Goal: Book appointment/travel/reservation

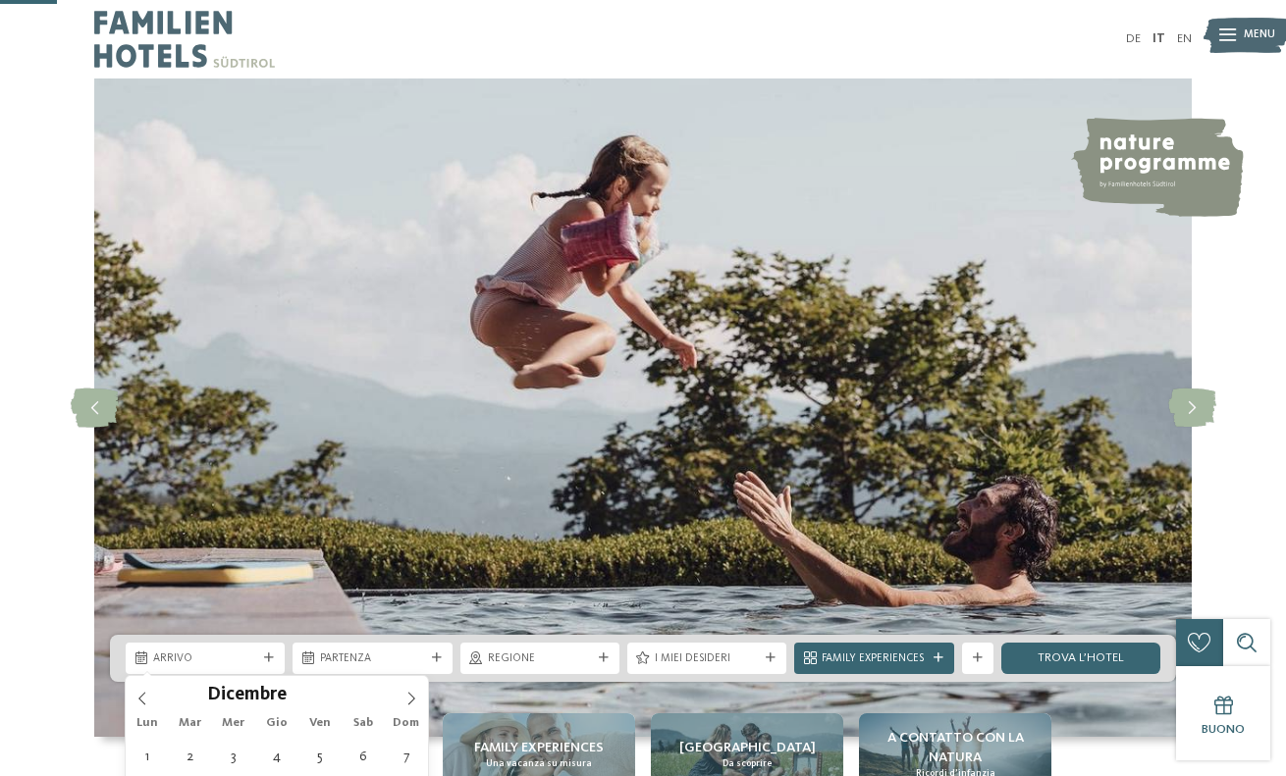
click at [417, 692] on icon at bounding box center [411, 699] width 14 height 14
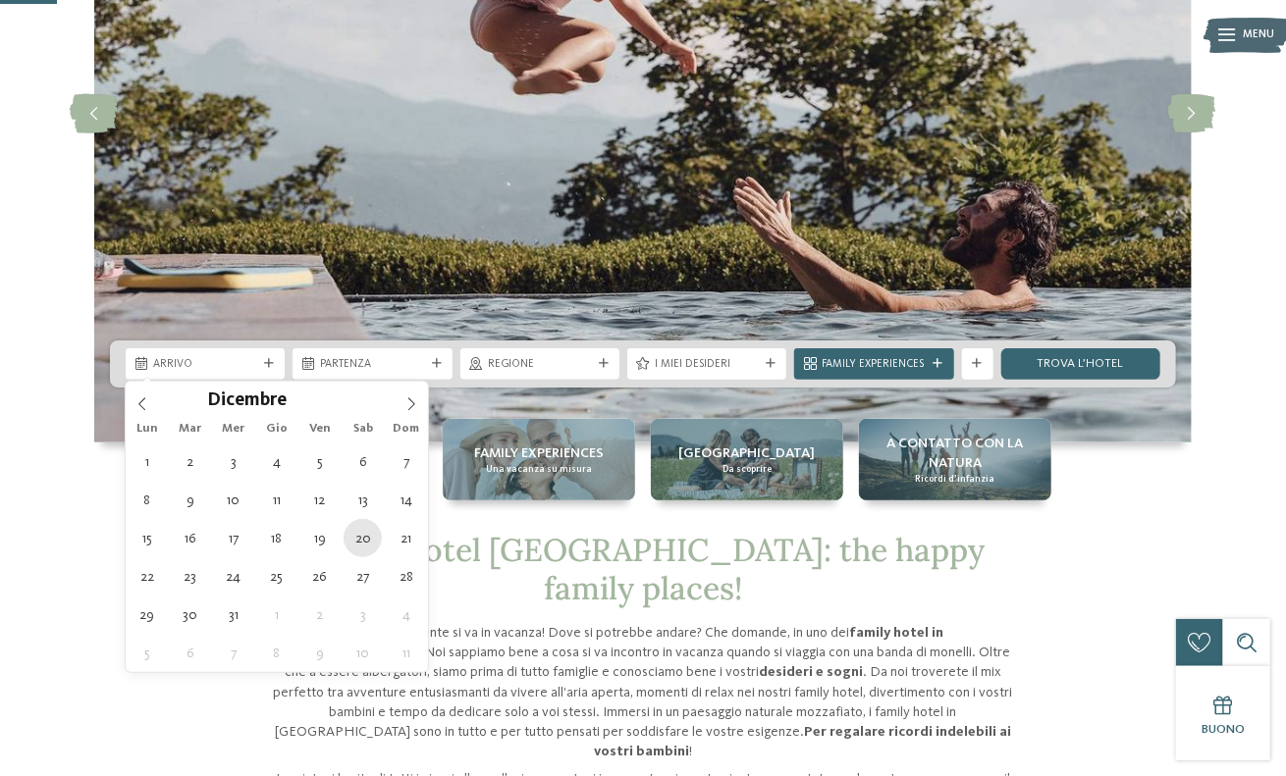
type div "20.12.2025"
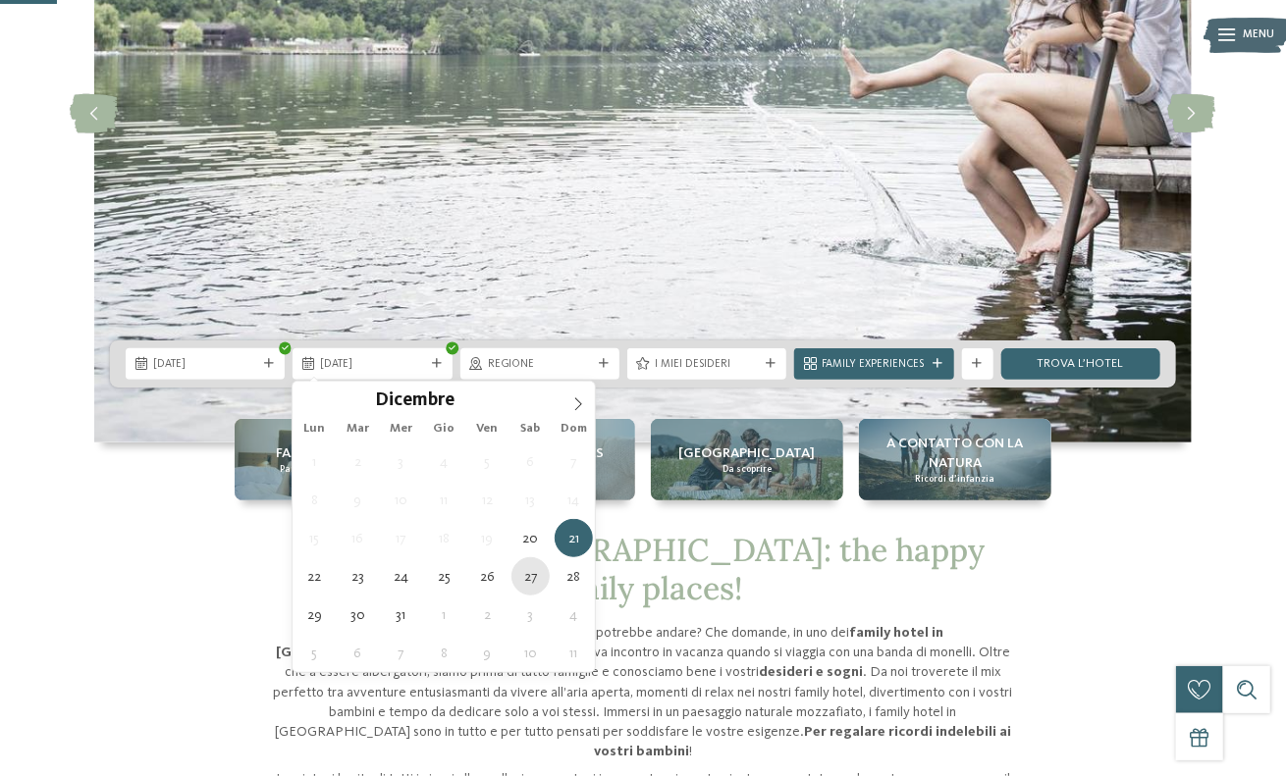
type div "27.12.2025"
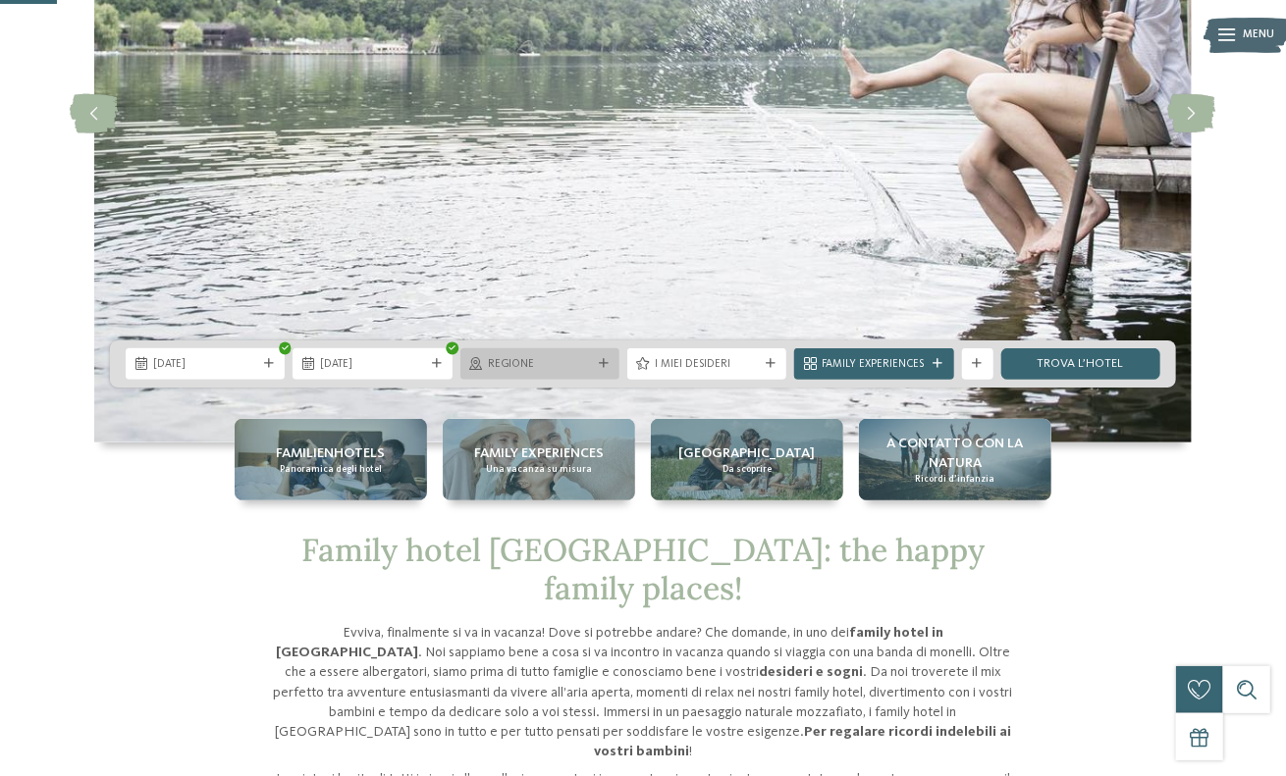
click at [584, 376] on div "Regione" at bounding box center [539, 363] width 159 height 31
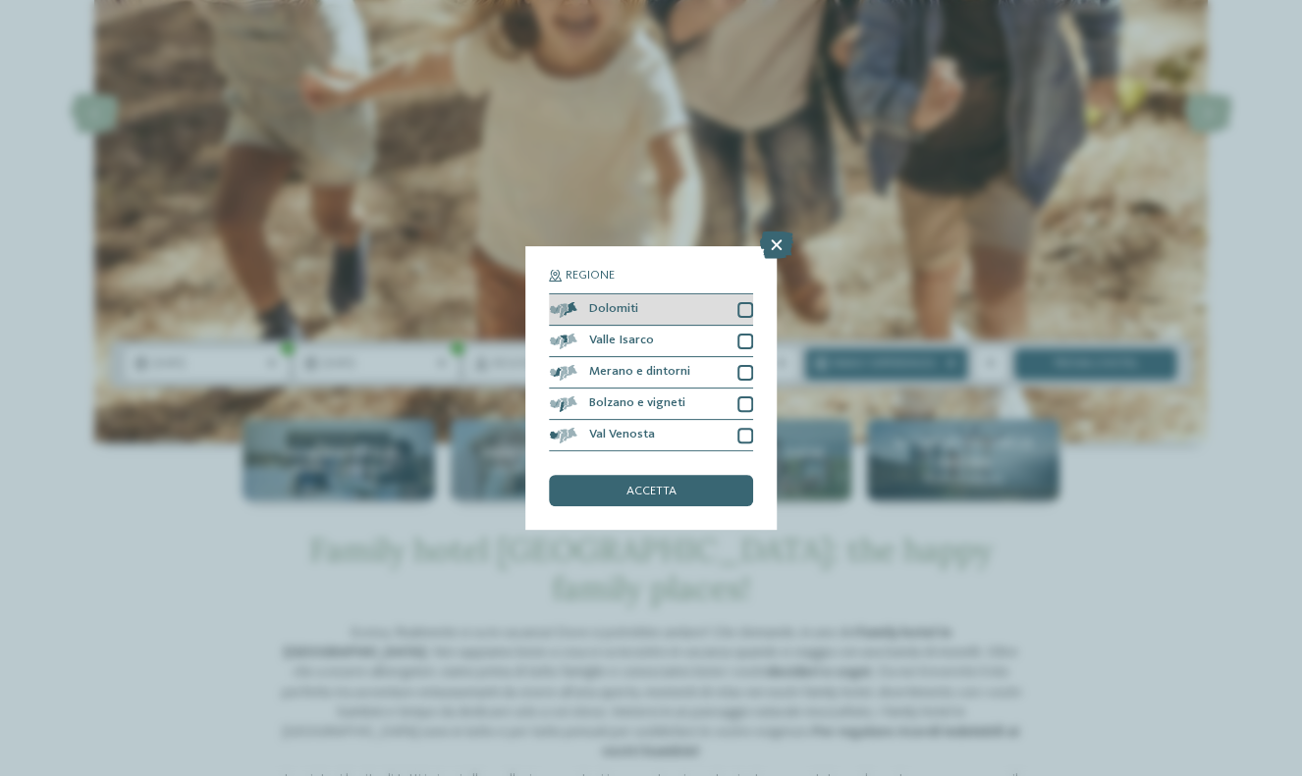
click at [747, 309] on div at bounding box center [745, 310] width 16 height 16
click at [0, 0] on icon at bounding box center [0, 0] width 0 height 0
click at [748, 309] on div at bounding box center [745, 310] width 16 height 16
click at [659, 313] on div "Dolomiti" at bounding box center [651, 309] width 204 height 31
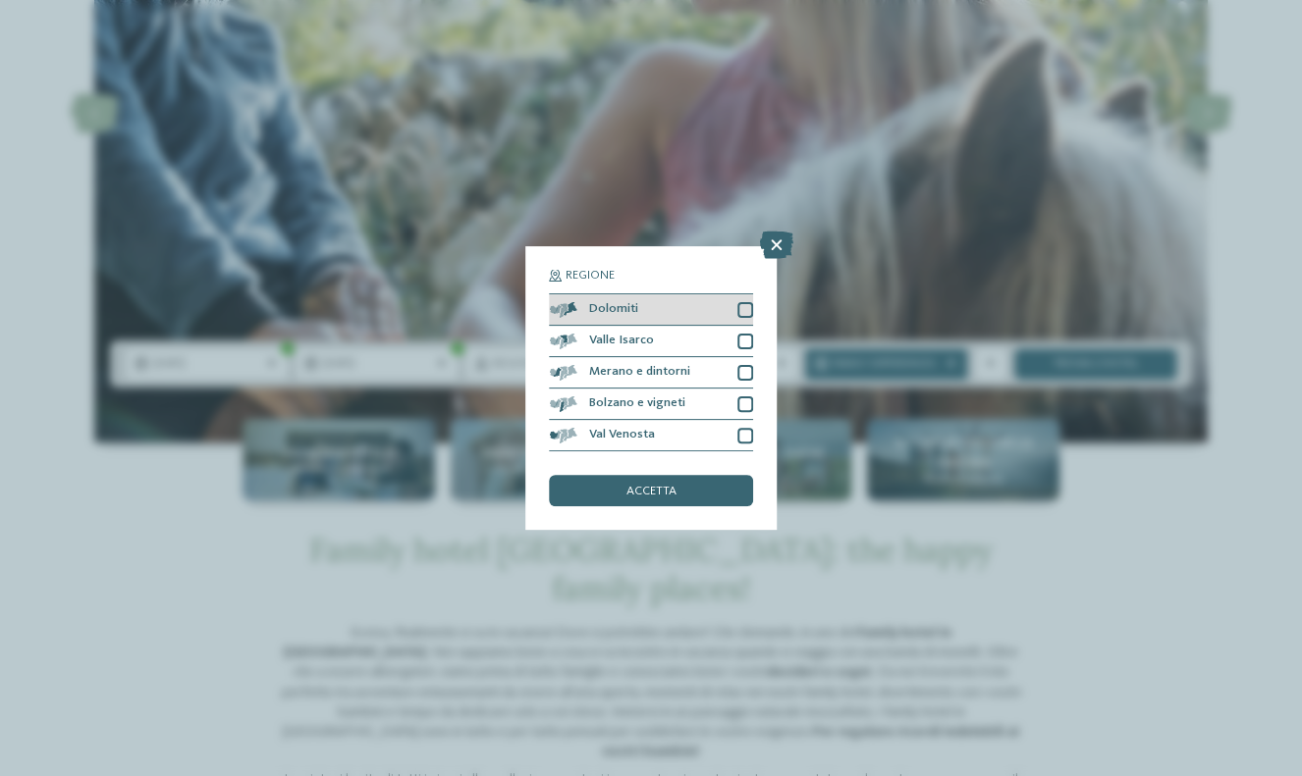
click at [746, 308] on div at bounding box center [745, 310] width 16 height 16
click at [670, 502] on div "accetta" at bounding box center [651, 490] width 204 height 31
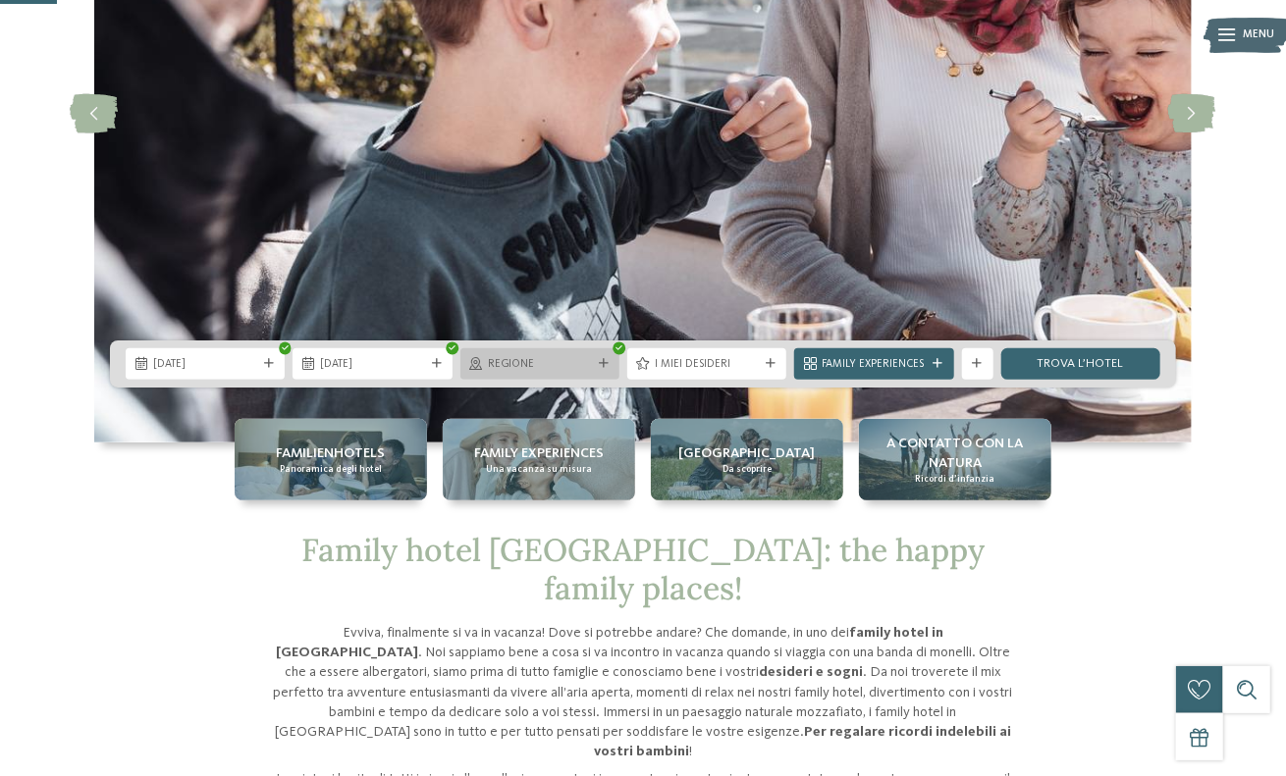
click at [586, 360] on span "Regione" at bounding box center [540, 365] width 104 height 16
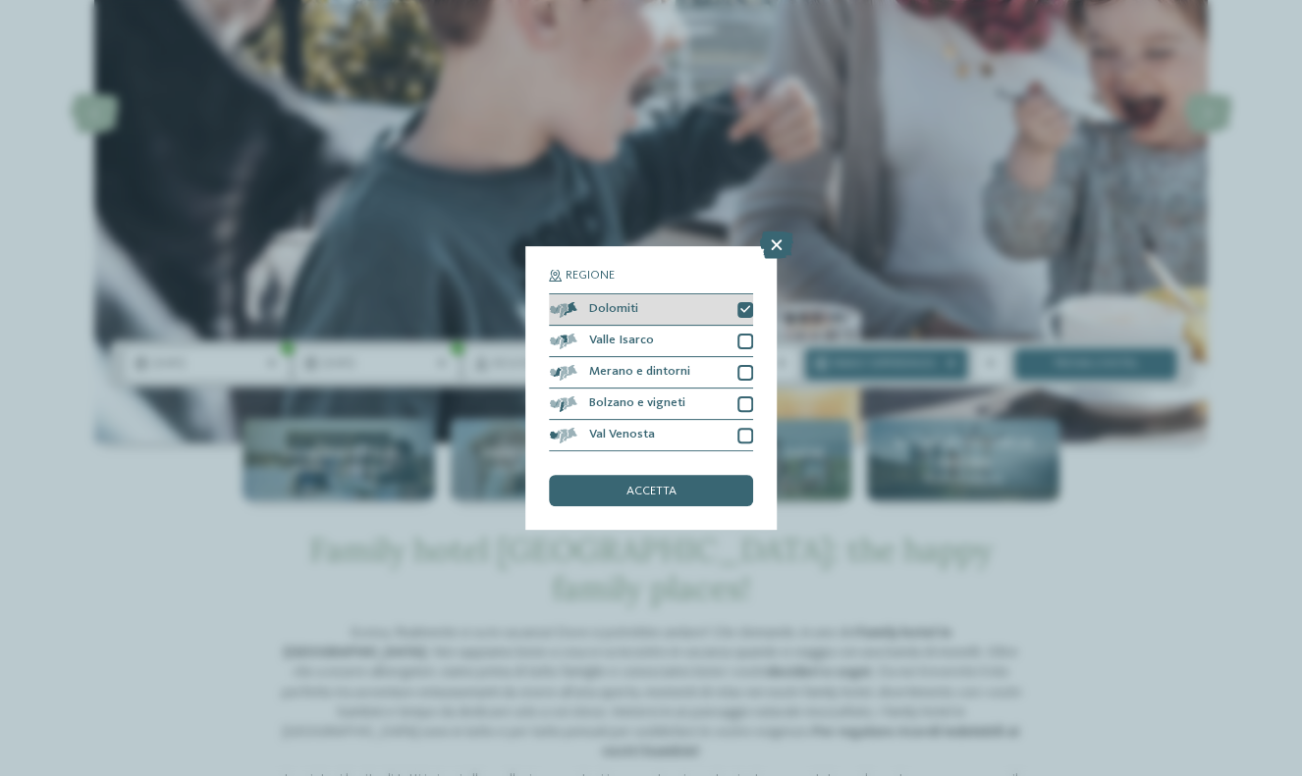
click at [667, 314] on div "Dolomiti" at bounding box center [651, 309] width 204 height 31
click at [739, 305] on div at bounding box center [745, 310] width 16 height 16
click at [664, 486] on span "accetta" at bounding box center [651, 492] width 50 height 13
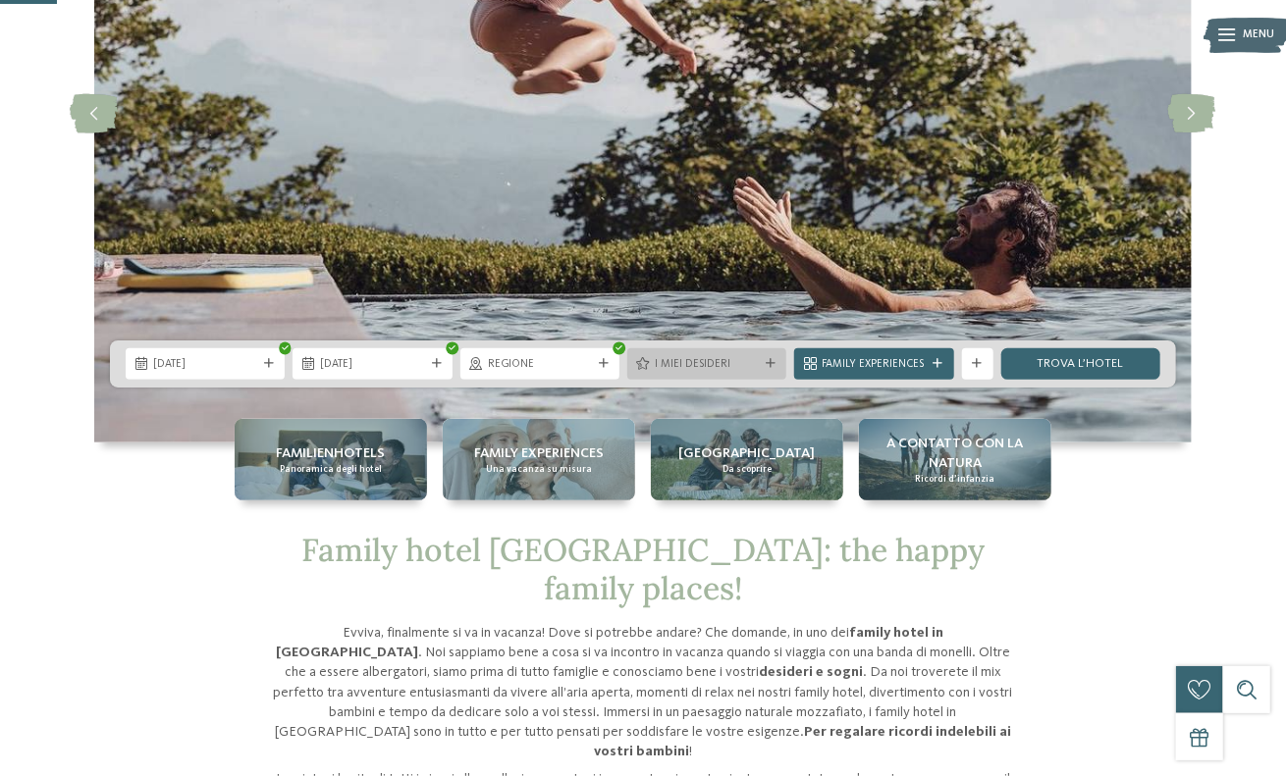
click at [734, 364] on span "I miei desideri" at bounding box center [707, 365] width 104 height 16
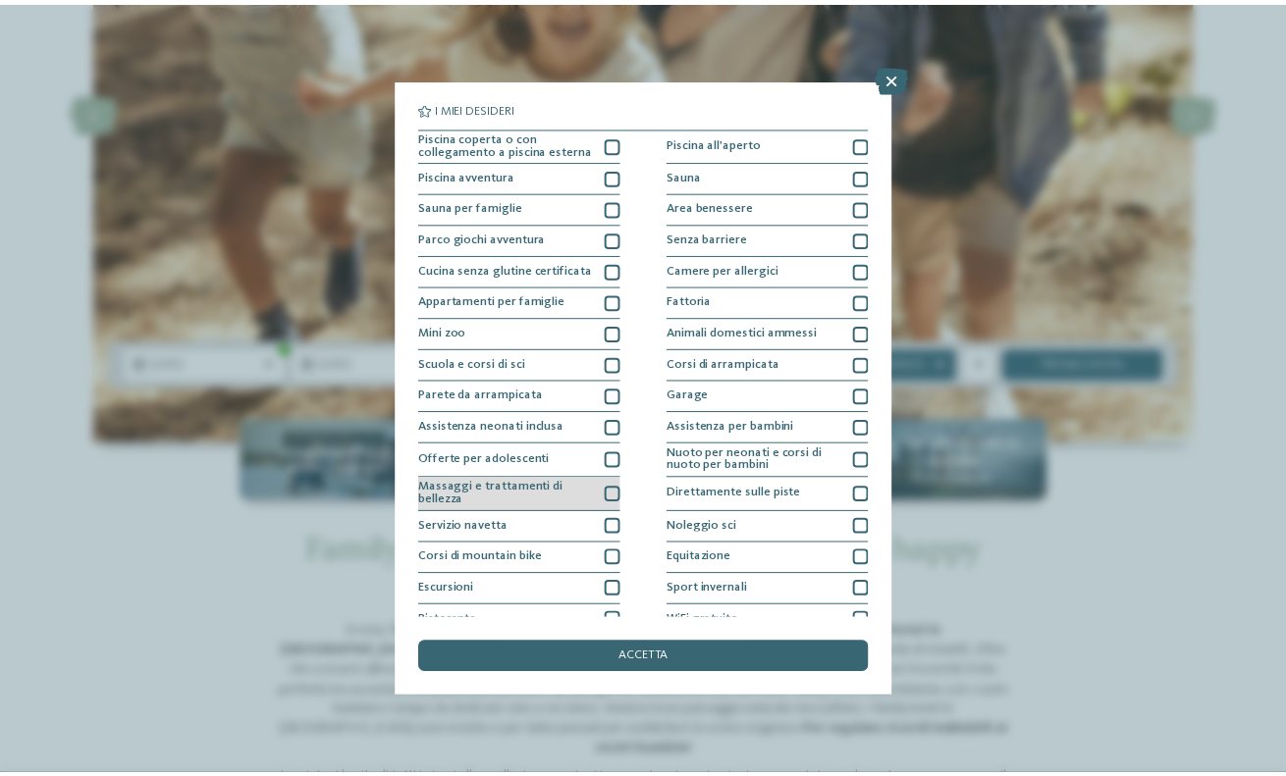
scroll to position [48, 0]
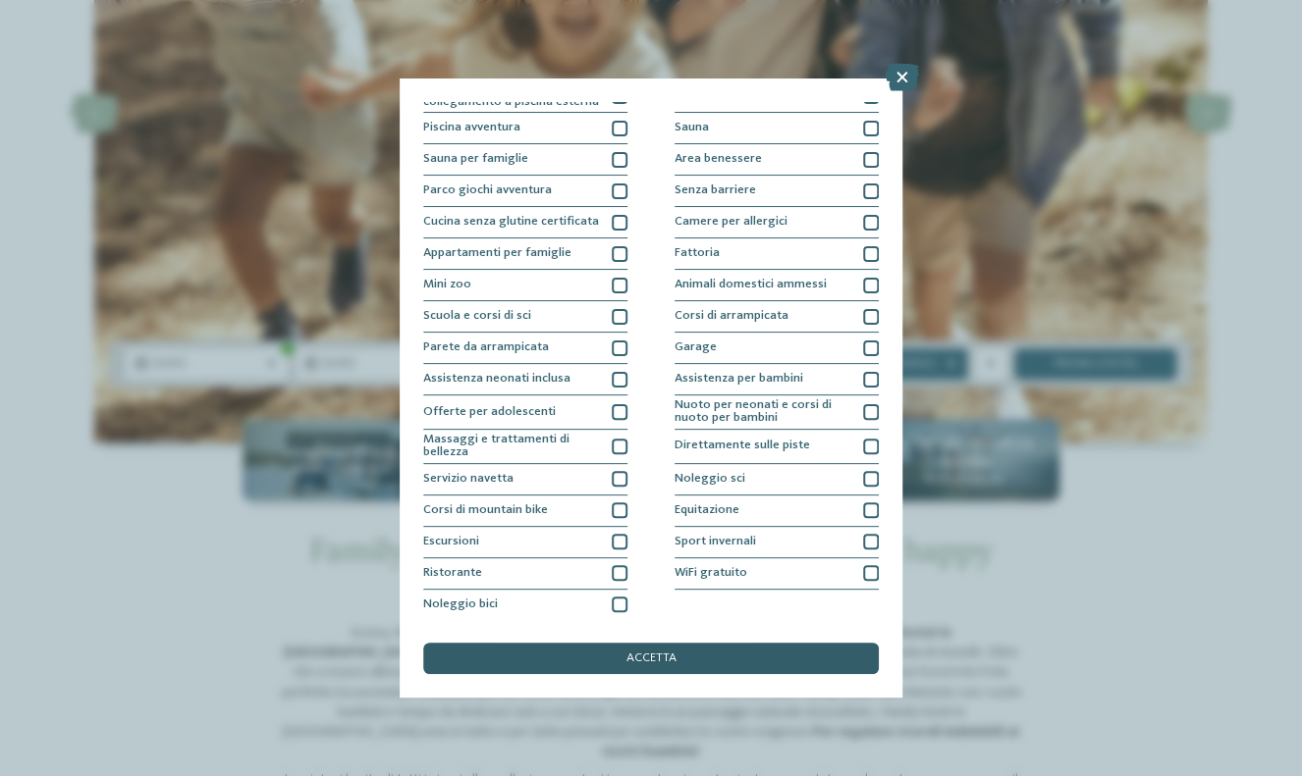
click at [594, 670] on div "accetta" at bounding box center [650, 658] width 455 height 31
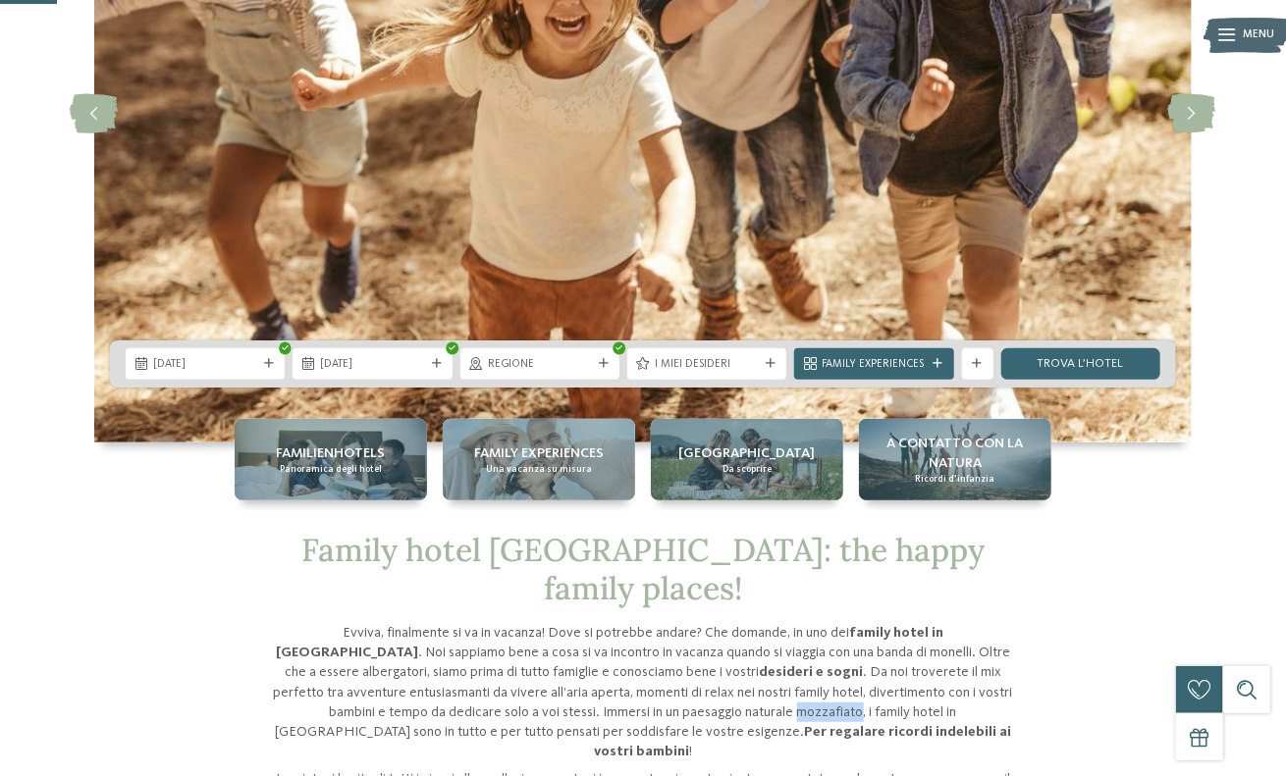
click at [594, 670] on p "Evviva, finalmente si va in vacanza! Dove si potrebbe andare? Che domande, in u…" at bounding box center [643, 692] width 746 height 138
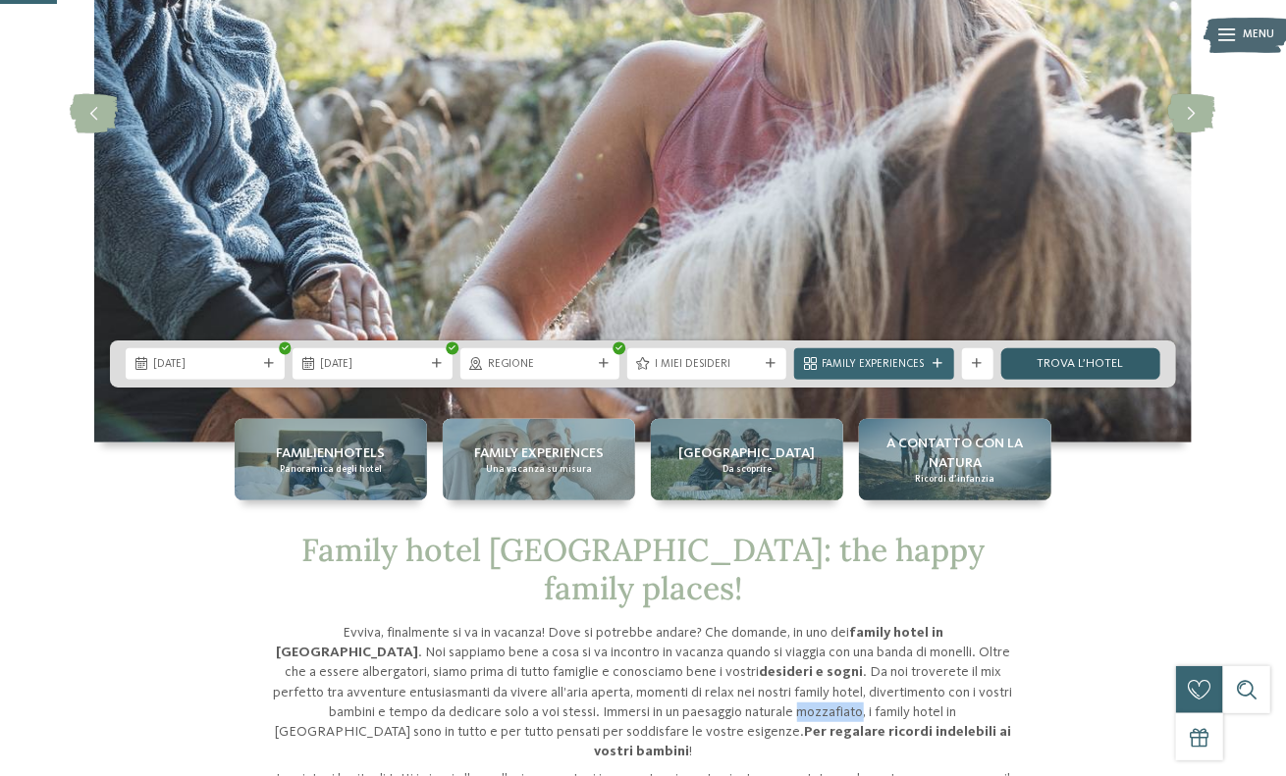
click at [1046, 366] on link "trova l’hotel" at bounding box center [1080, 363] width 159 height 31
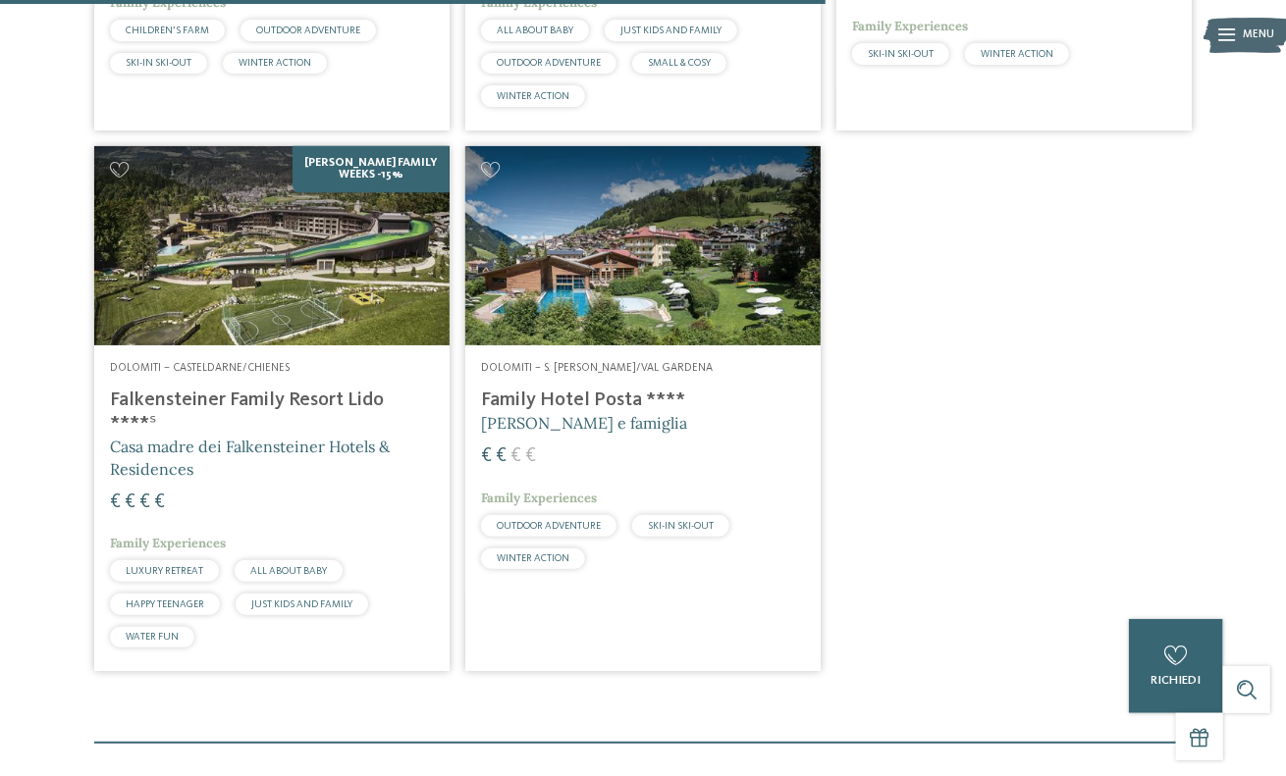
scroll to position [1467, 0]
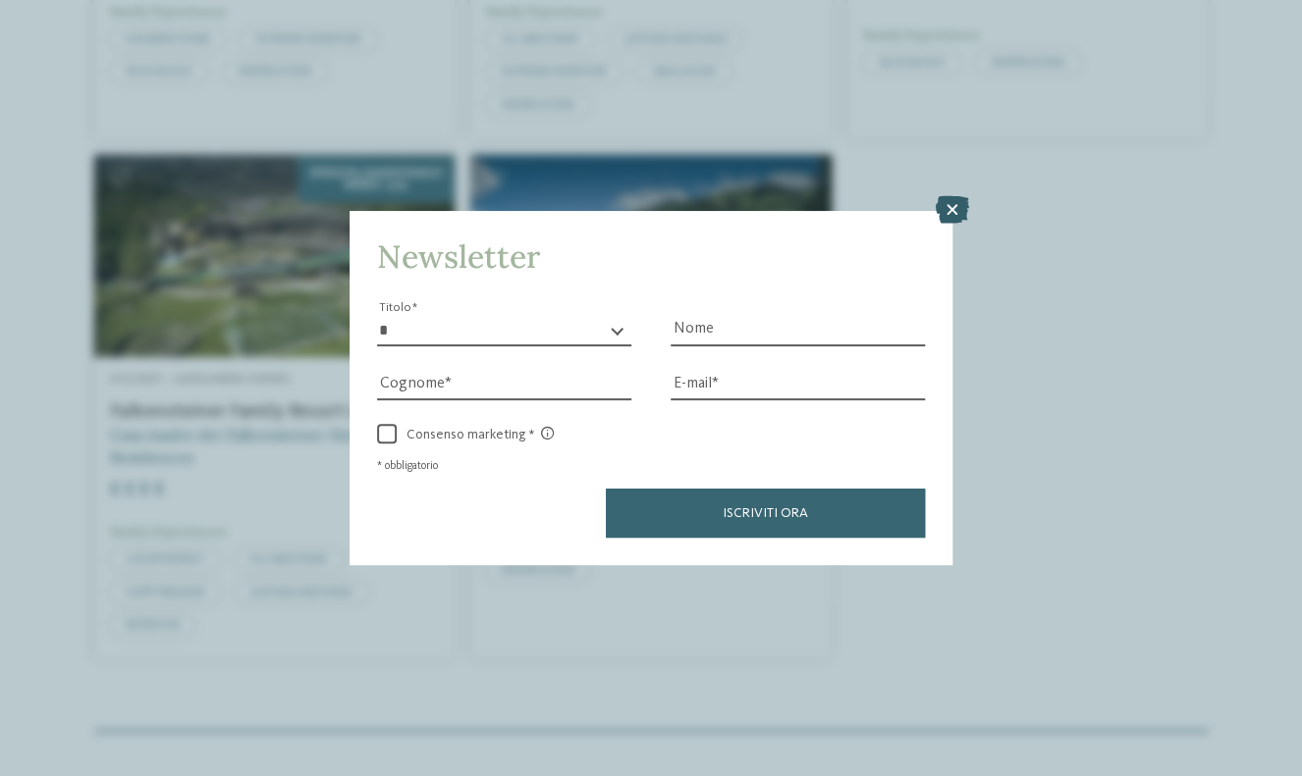
click at [942, 208] on icon at bounding box center [951, 209] width 33 height 27
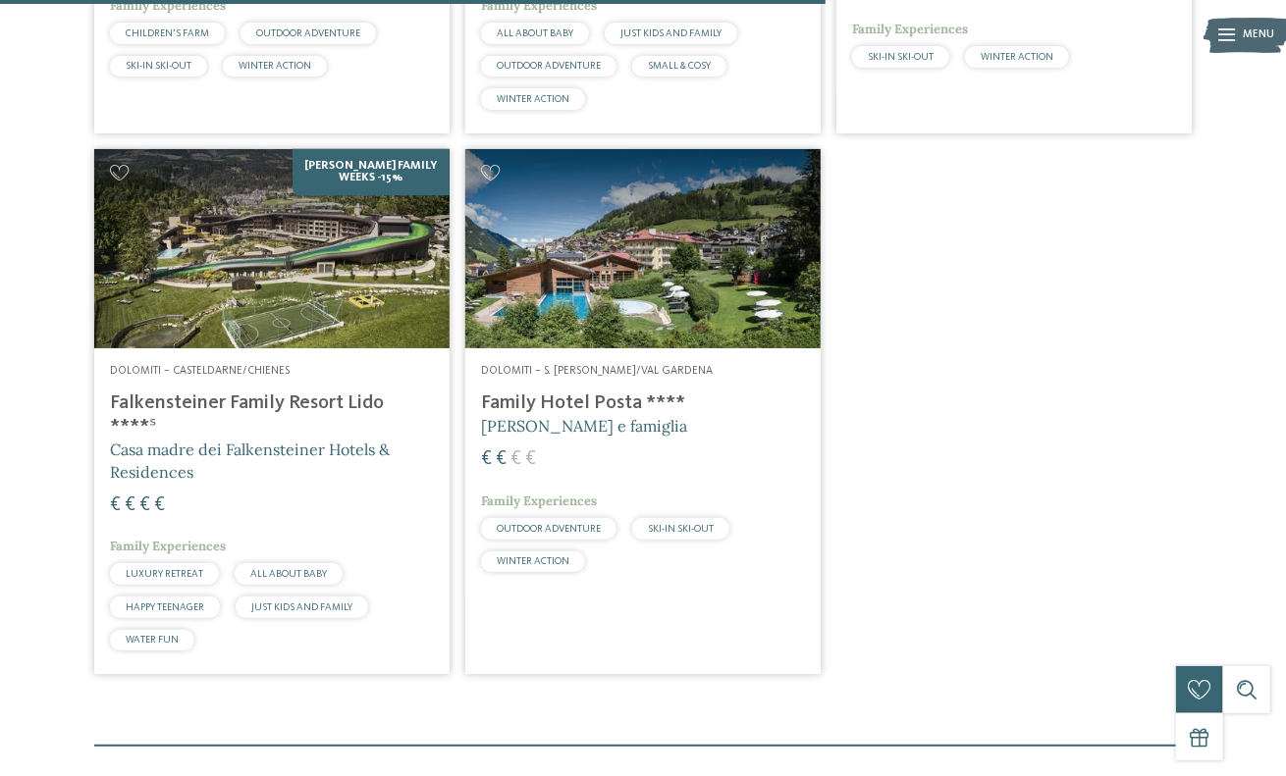
click at [606, 403] on h4 "Family Hotel Posta ****" at bounding box center [643, 404] width 324 height 24
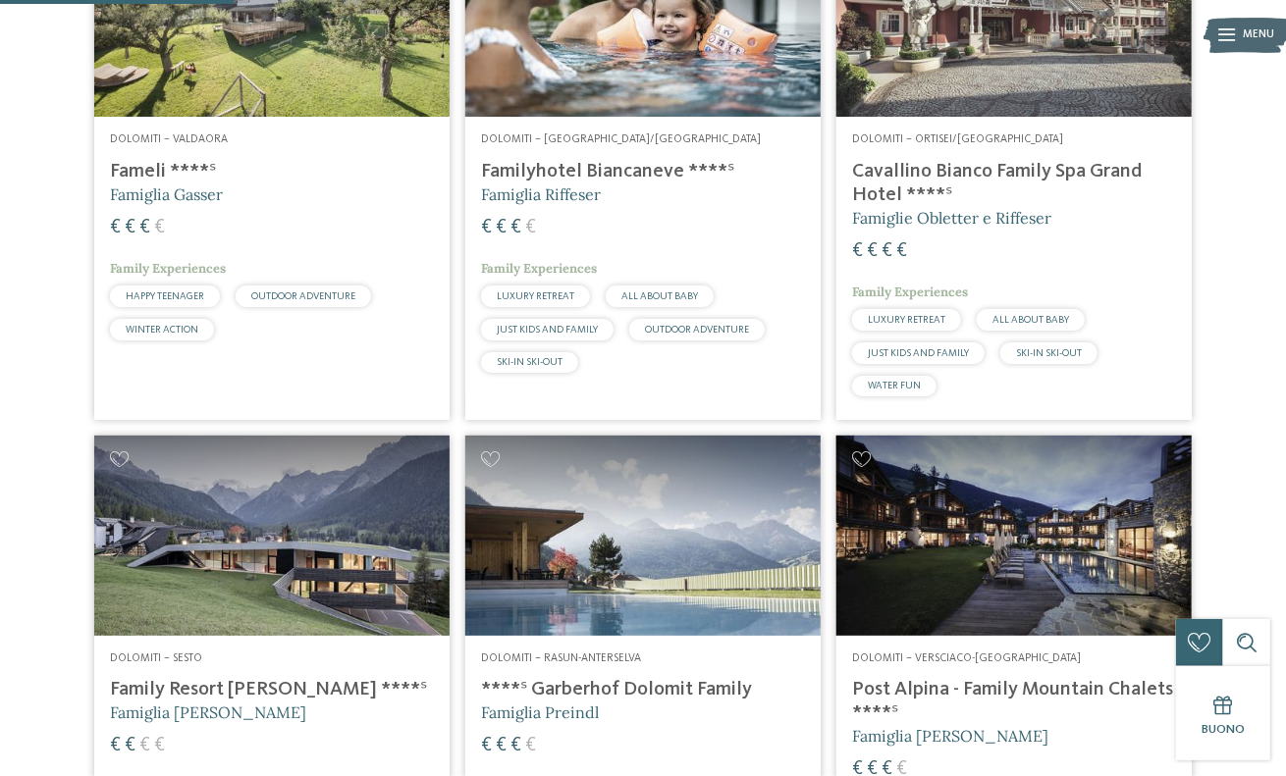
scroll to position [387, 0]
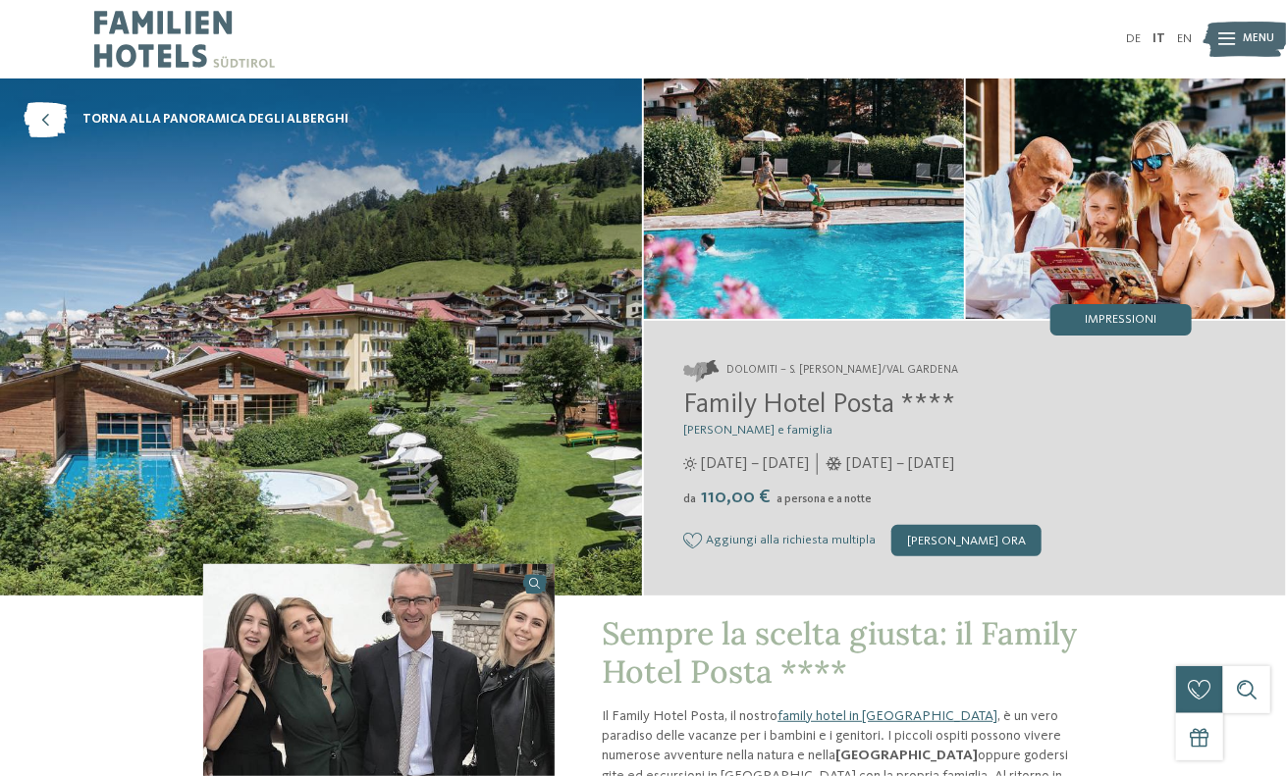
click at [1249, 40] on span "Menu" at bounding box center [1259, 39] width 31 height 16
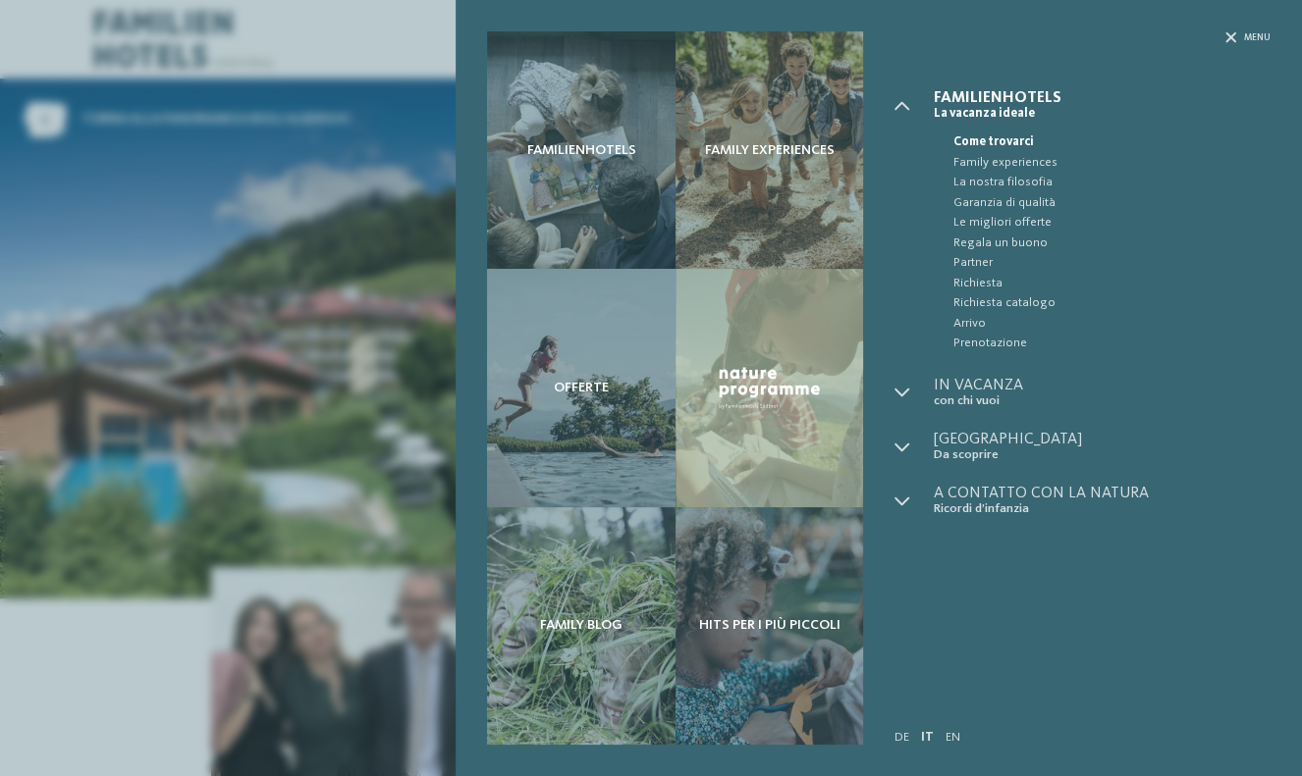
click at [1107, 679] on div "Familienhotels La vacanza ideale" at bounding box center [1082, 388] width 376 height 596
click at [126, 668] on div "Familienhotels Family experiences Offerte" at bounding box center [651, 388] width 1302 height 776
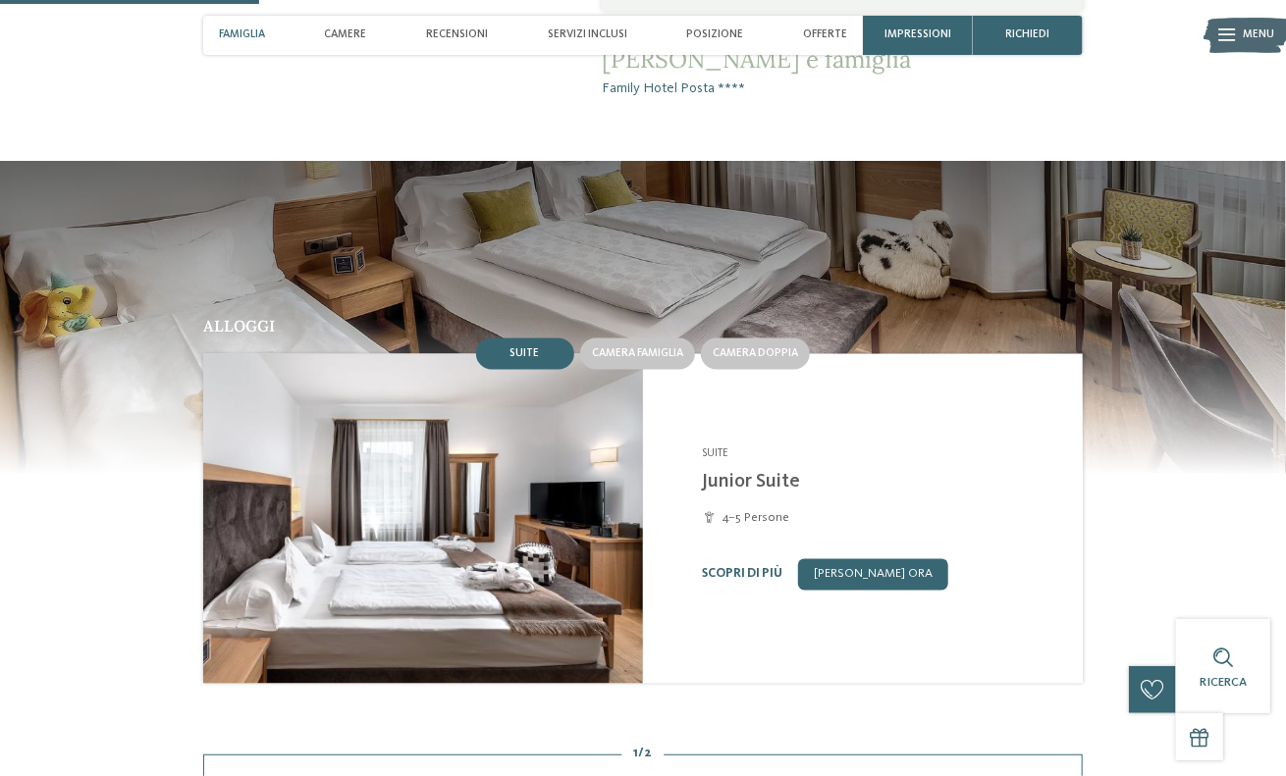
scroll to position [1276, 0]
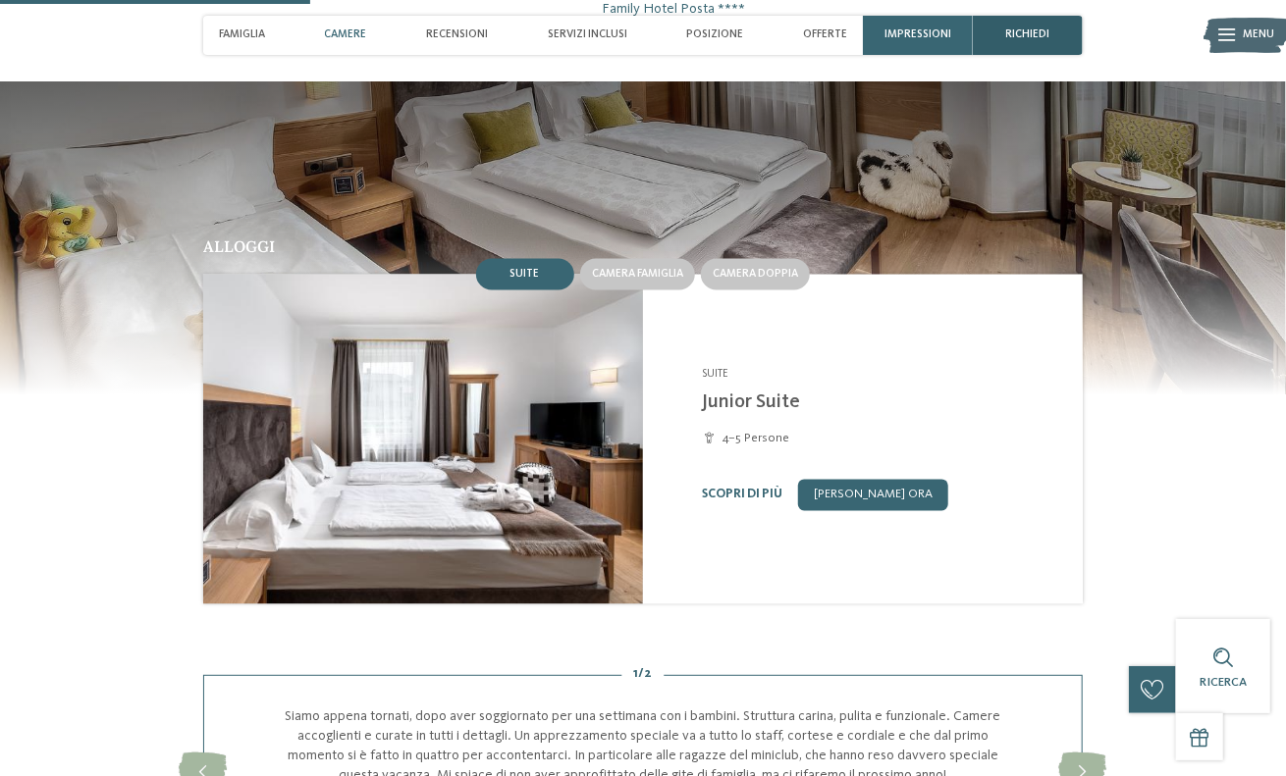
click at [1005, 42] on div "richiedi" at bounding box center [1028, 35] width 110 height 39
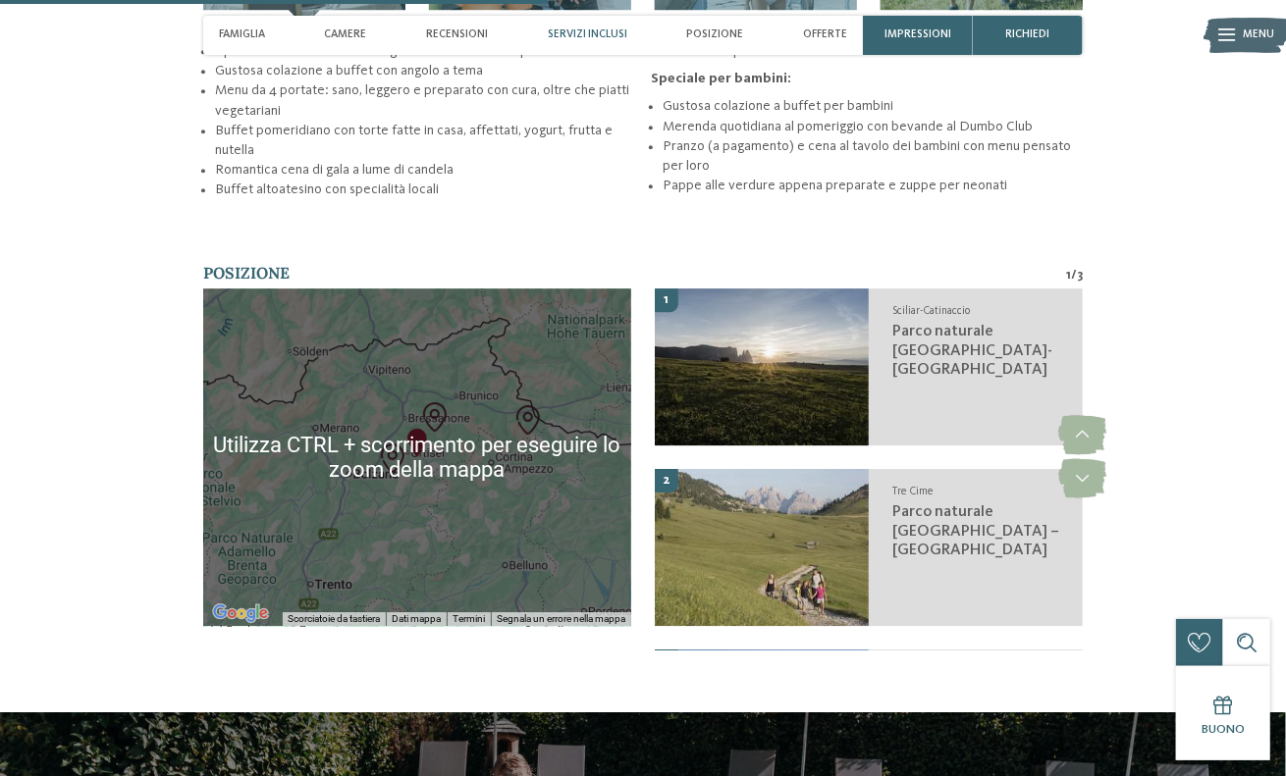
scroll to position [2542, 0]
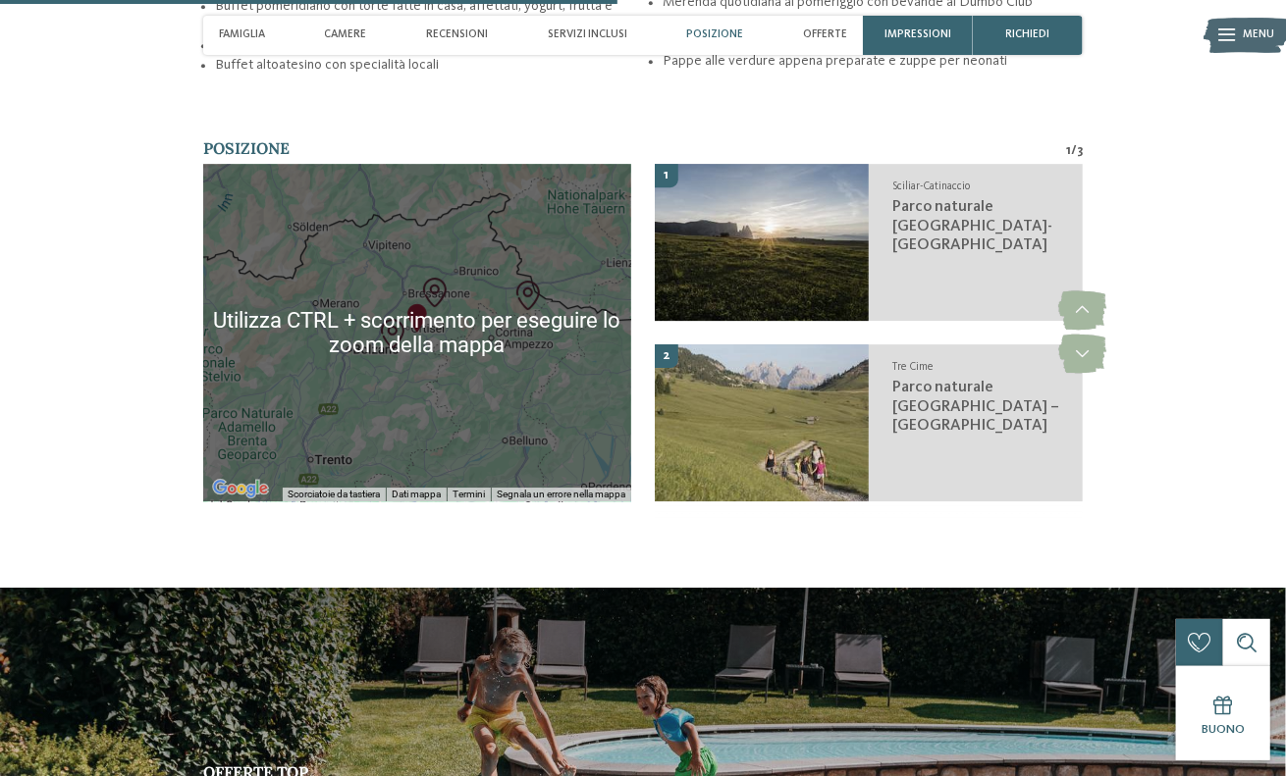
click at [397, 328] on img "Parco naturale Sciliar-Catinaccio" at bounding box center [392, 333] width 29 height 29
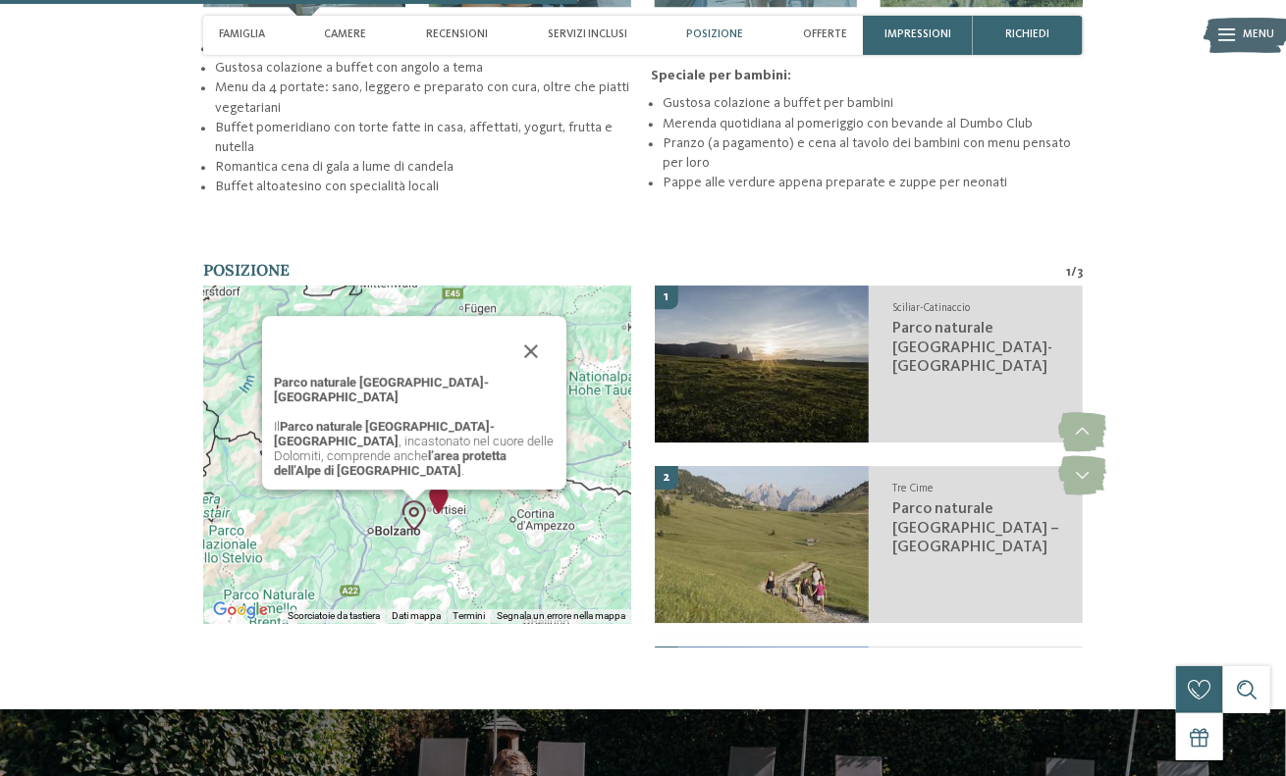
scroll to position [2444, 0]
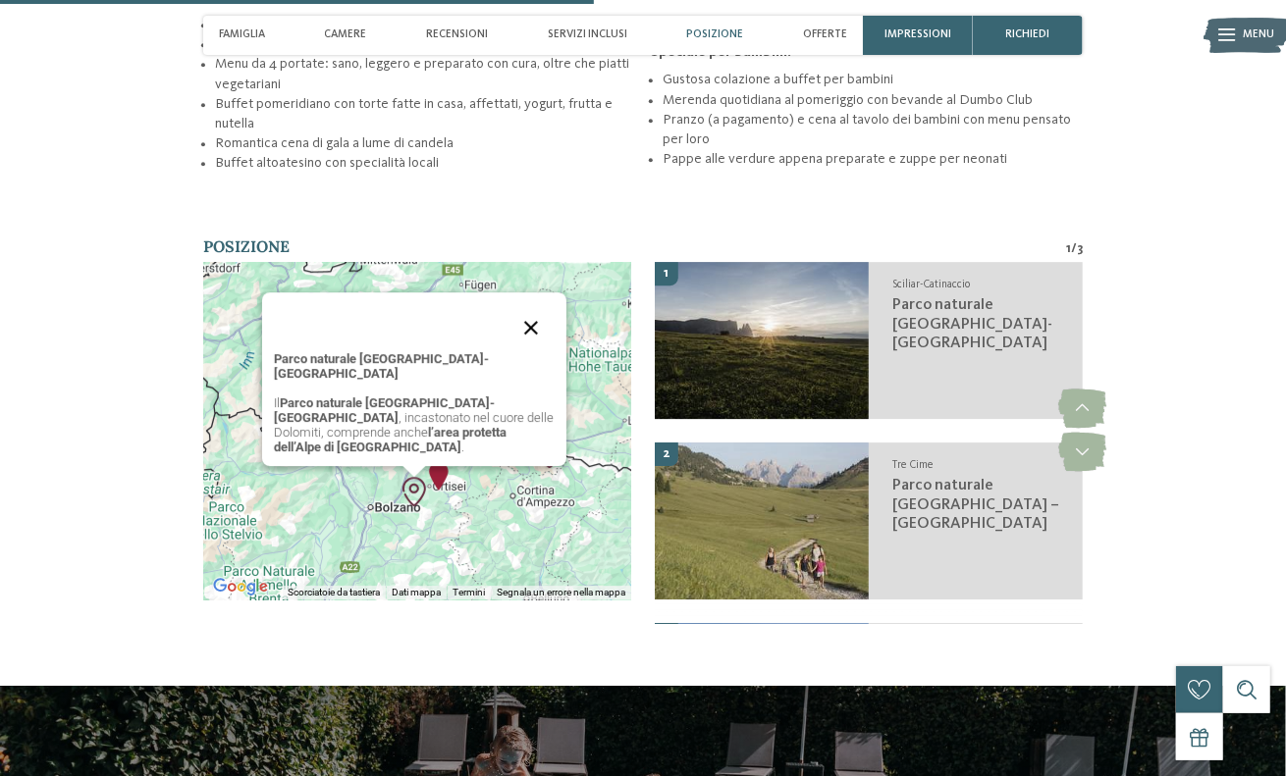
click at [526, 343] on button "Chiudi" at bounding box center [530, 327] width 47 height 47
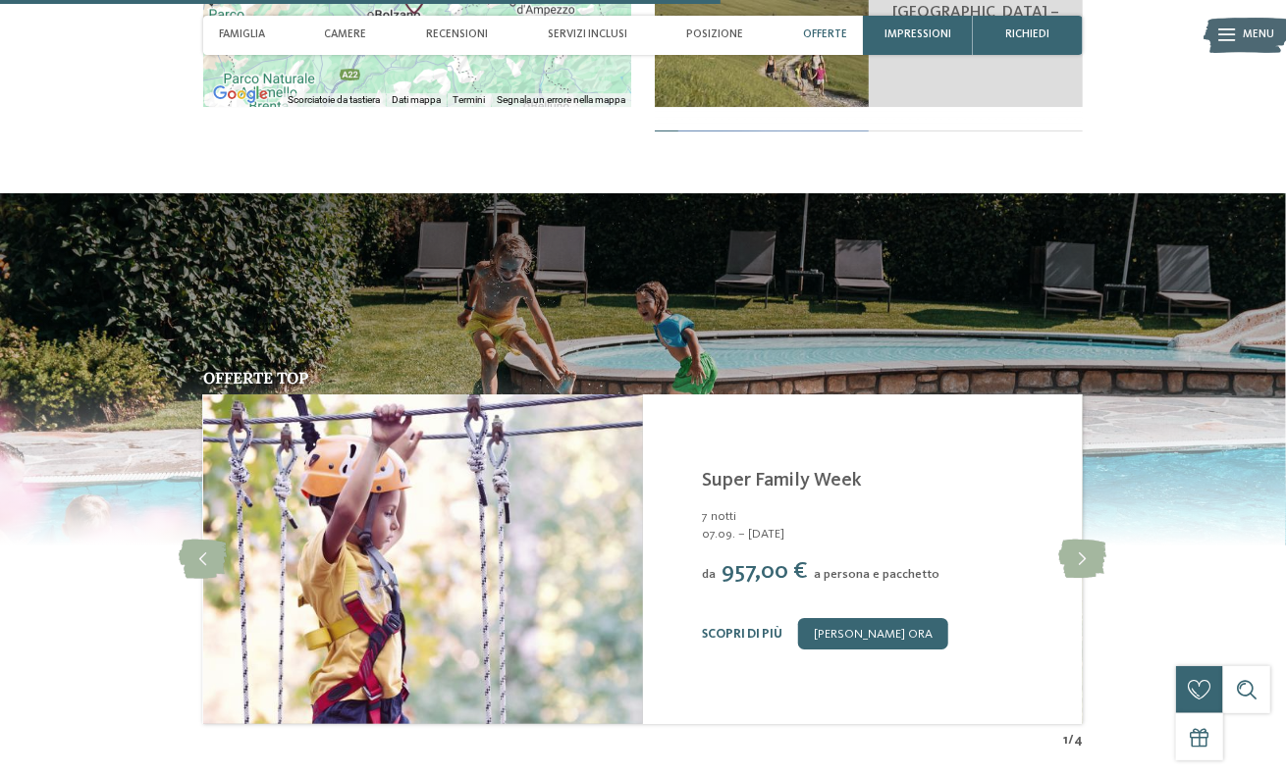
scroll to position [3131, 0]
